Goal: Transaction & Acquisition: Purchase product/service

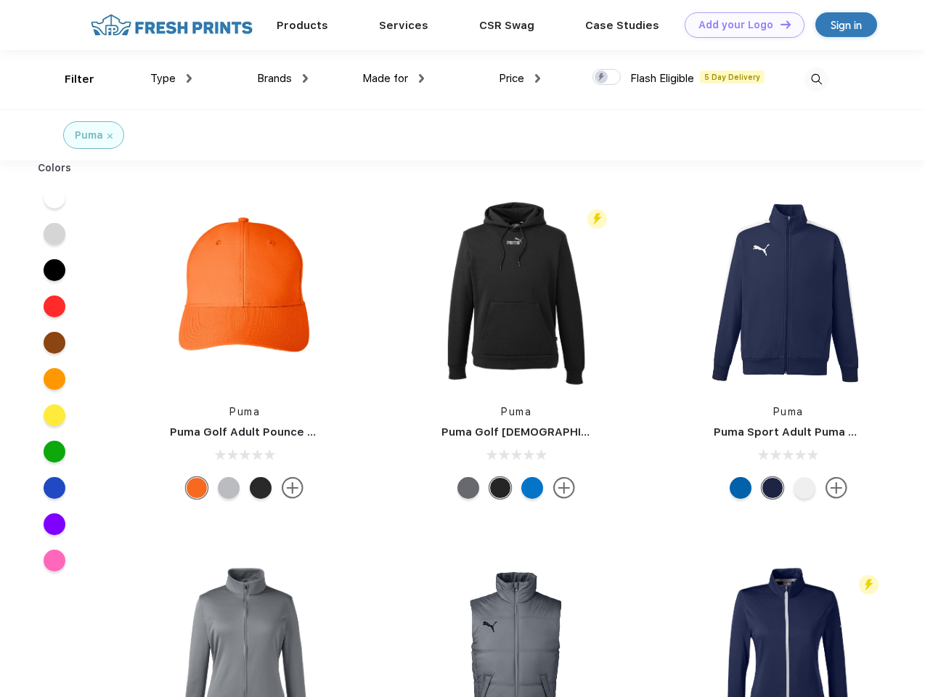
click at [739, 25] on link "Add your Logo Design Tool" at bounding box center [745, 24] width 120 height 25
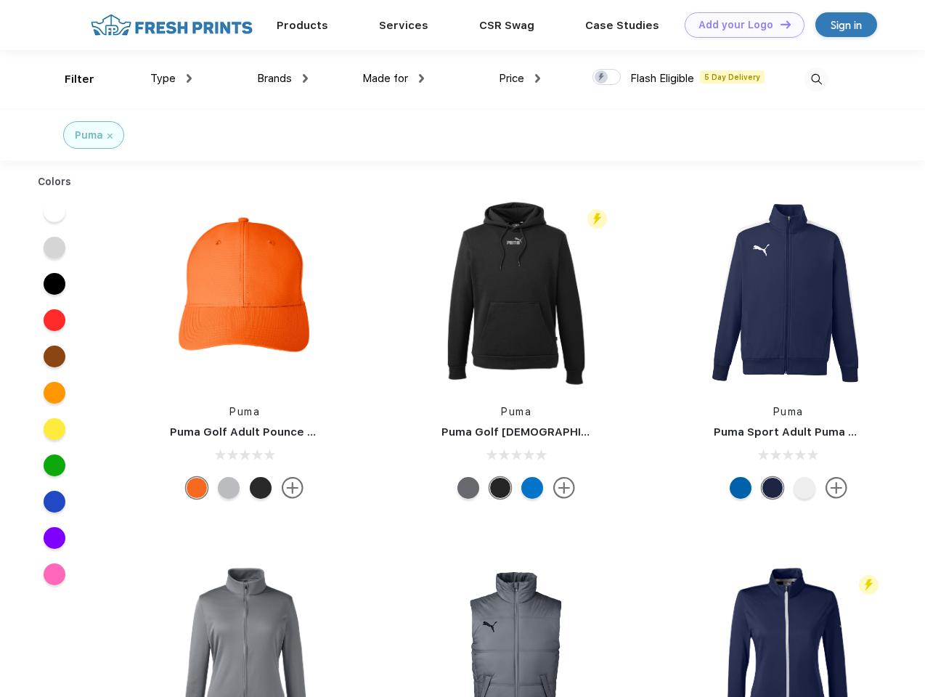
click at [0, 0] on div "Design Tool" at bounding box center [0, 0] width 0 height 0
click at [779, 24] on link "Add your Logo Design Tool" at bounding box center [745, 24] width 120 height 25
click at [70, 79] on div "Filter" at bounding box center [80, 79] width 30 height 17
click at [171, 78] on span "Type" at bounding box center [162, 78] width 25 height 13
click at [282, 78] on span "Brands" at bounding box center [274, 78] width 35 height 13
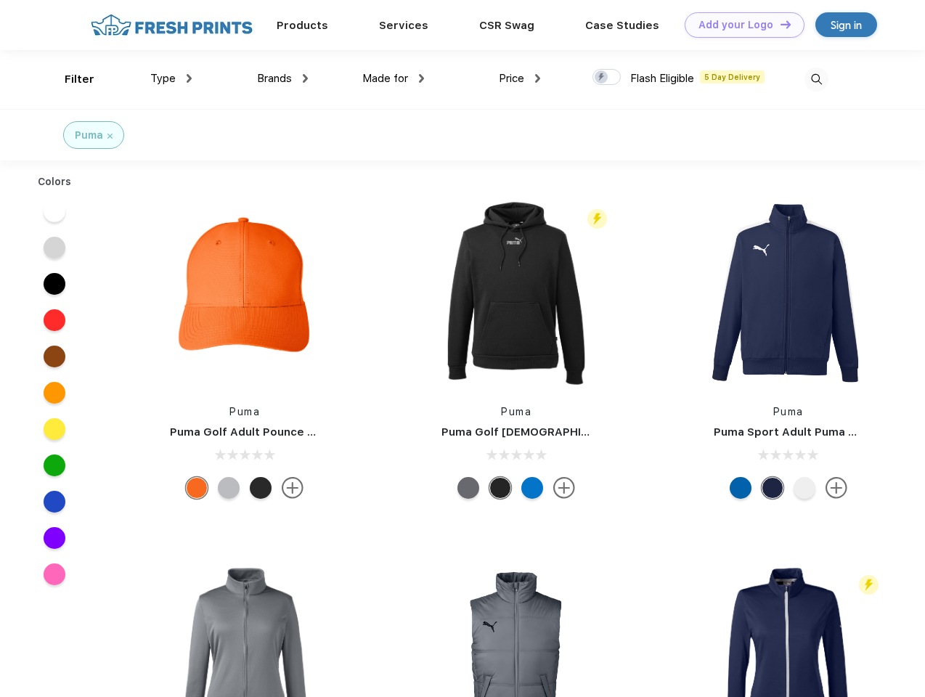
click at [393, 78] on span "Made for" at bounding box center [385, 78] width 46 height 13
click at [520, 78] on span "Price" at bounding box center [511, 78] width 25 height 13
click at [607, 78] on div at bounding box center [606, 77] width 28 height 16
click at [602, 78] on input "checkbox" at bounding box center [596, 72] width 9 height 9
click at [816, 79] on img at bounding box center [816, 80] width 24 height 24
